Goal: Task Accomplishment & Management: Manage account settings

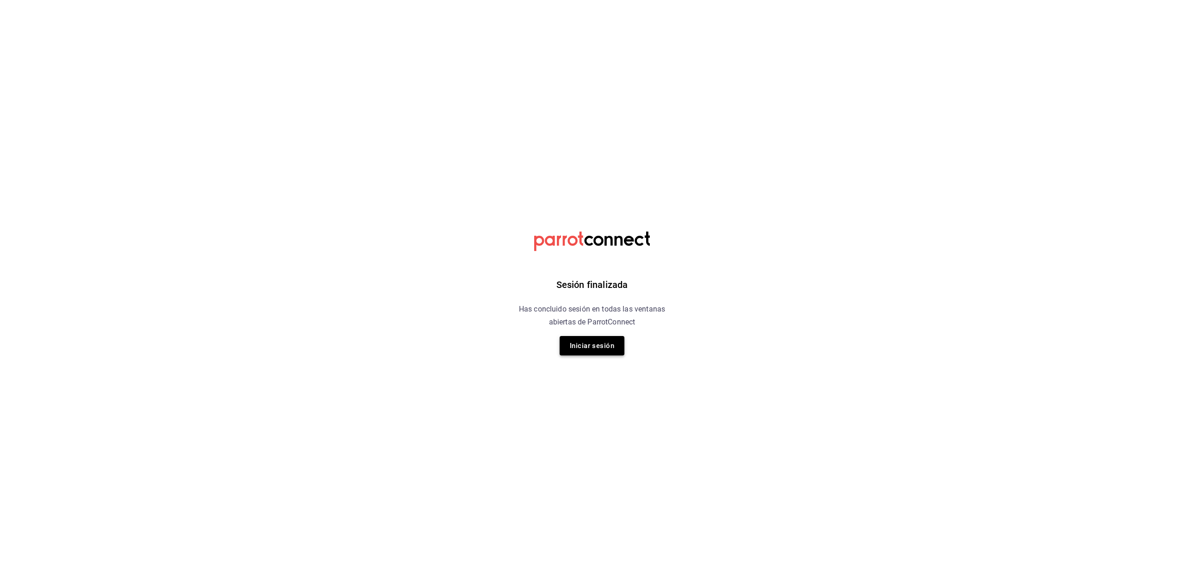
drag, startPoint x: 554, startPoint y: 339, endPoint x: 563, endPoint y: 350, distance: 13.8
click at [561, 350] on div "Sesión finalizada Has concluido sesión en todas las ventanas abiertas de Parrot…" at bounding box center [591, 293] width 233 height 587
click at [568, 352] on button "Iniciar sesión" at bounding box center [591, 345] width 65 height 19
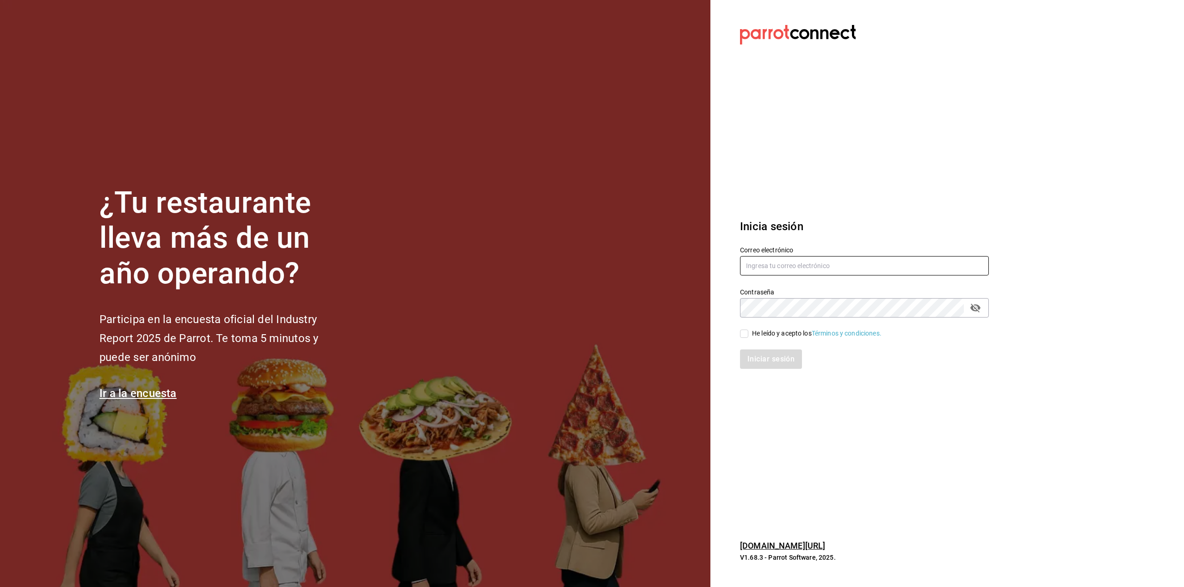
click at [822, 263] on input "text" at bounding box center [864, 265] width 249 height 19
type input "uribe.natalia2004@gmail.com"
click at [774, 333] on div "He leído y acepto los Términos y condiciones." at bounding box center [816, 334] width 129 height 10
click at [748, 333] on input "He leído y acepto los Términos y condiciones." at bounding box center [744, 334] width 8 height 8
checkbox input "true"
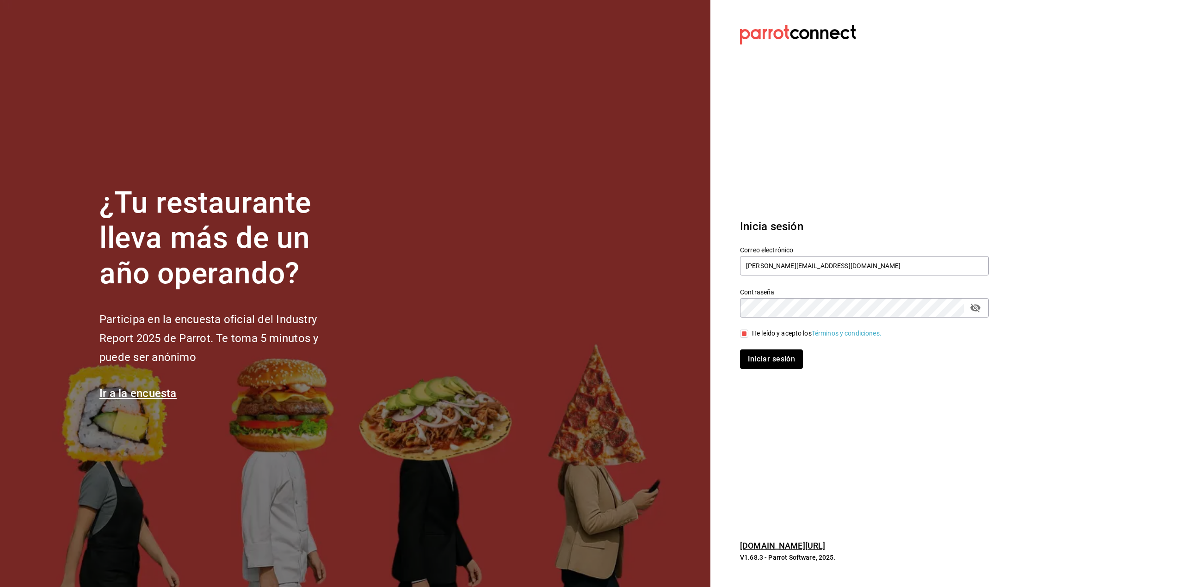
drag, startPoint x: 775, startPoint y: 363, endPoint x: 776, endPoint y: 356, distance: 6.5
click at [776, 361] on button "Iniciar sesión" at bounding box center [771, 359] width 63 height 19
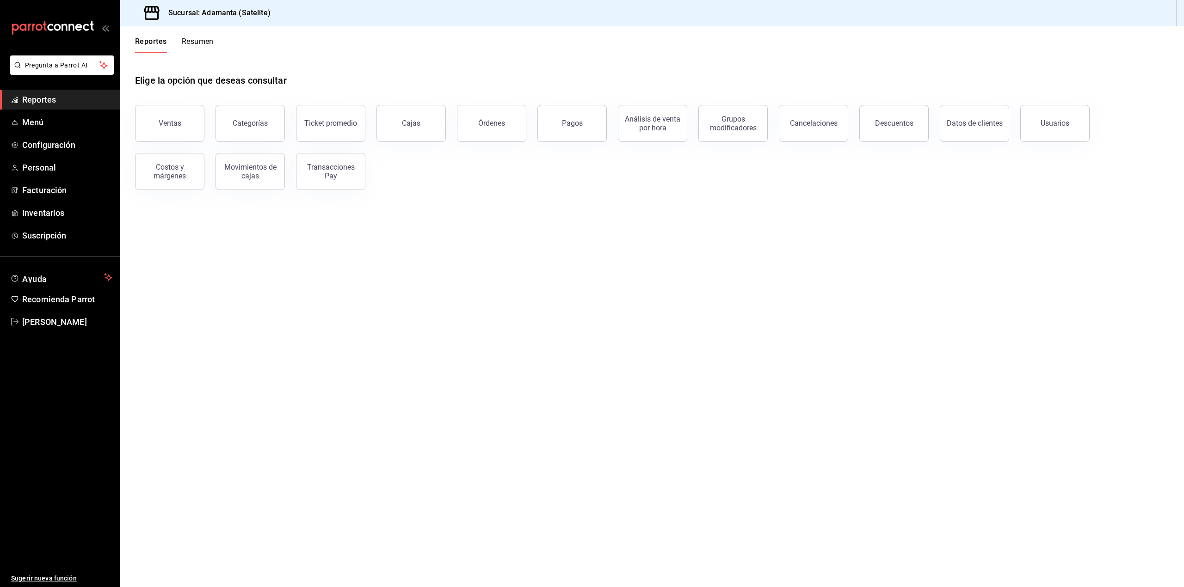
click at [202, 43] on button "Resumen" at bounding box center [198, 45] width 32 height 16
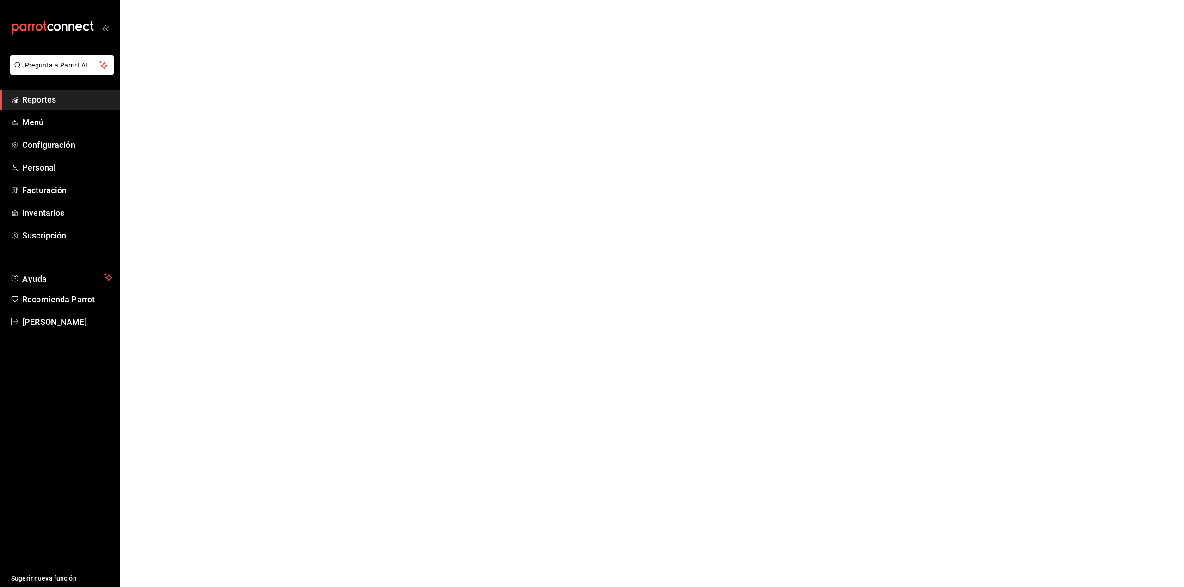
click at [72, 94] on span "Reportes" at bounding box center [67, 99] width 90 height 12
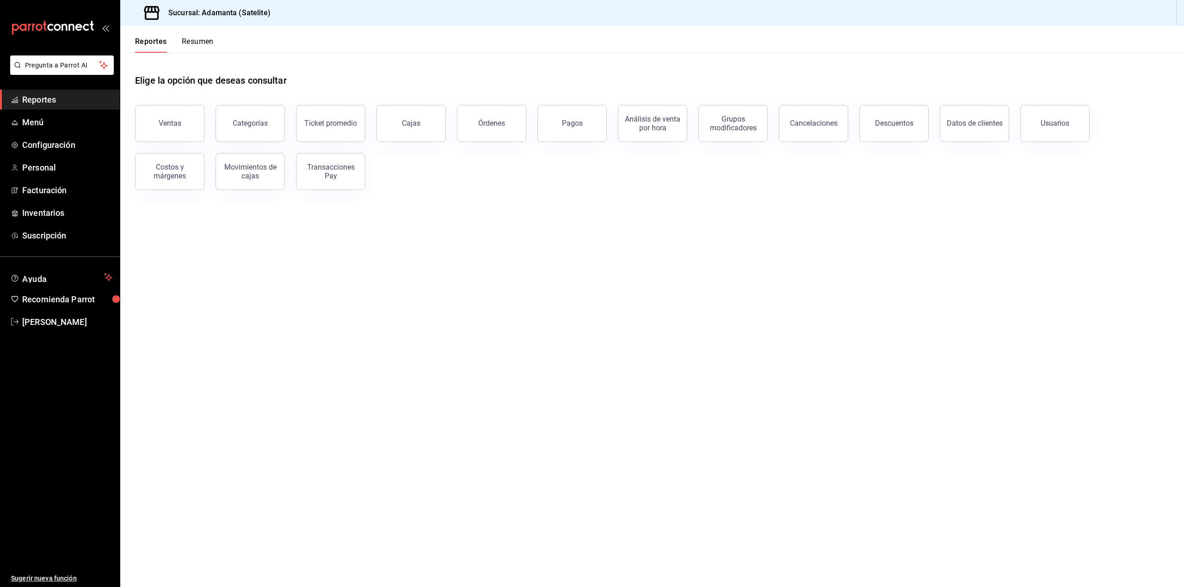
click at [182, 43] on button "Resumen" at bounding box center [198, 45] width 32 height 16
